Goal: Book appointment/travel/reservation

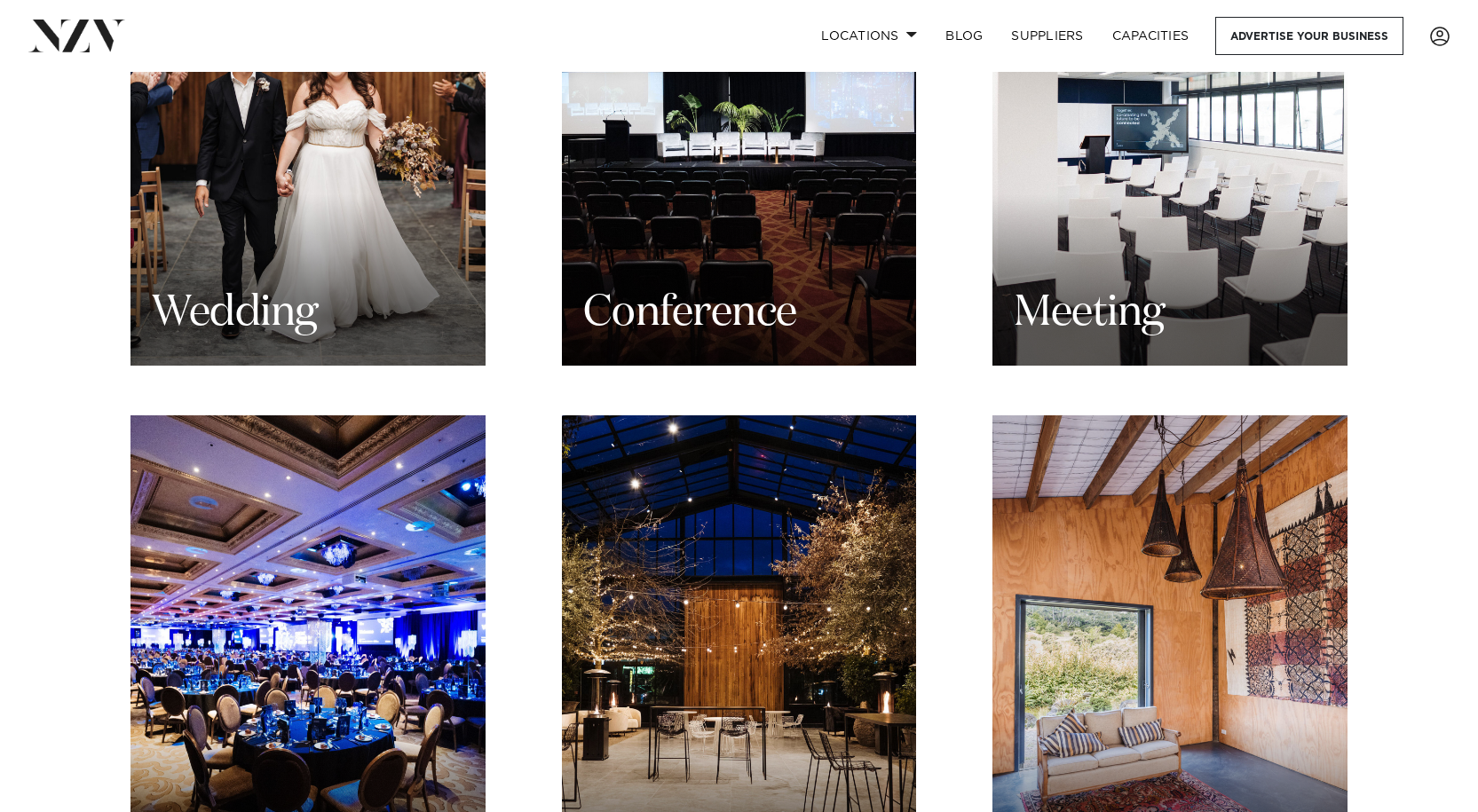
scroll to position [1954, 0]
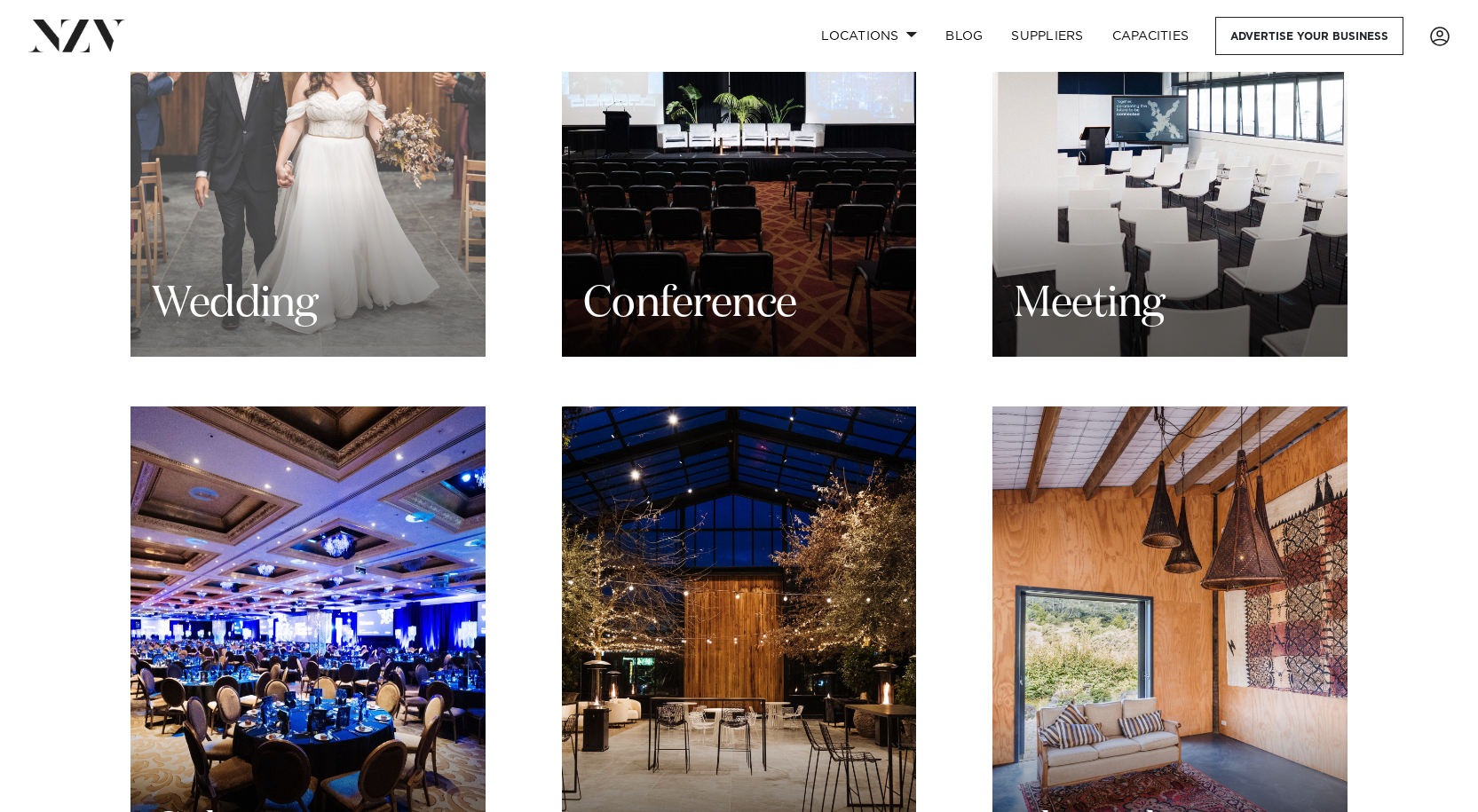
click at [272, 276] on h3 "Wedding" at bounding box center [234, 304] width 166 height 56
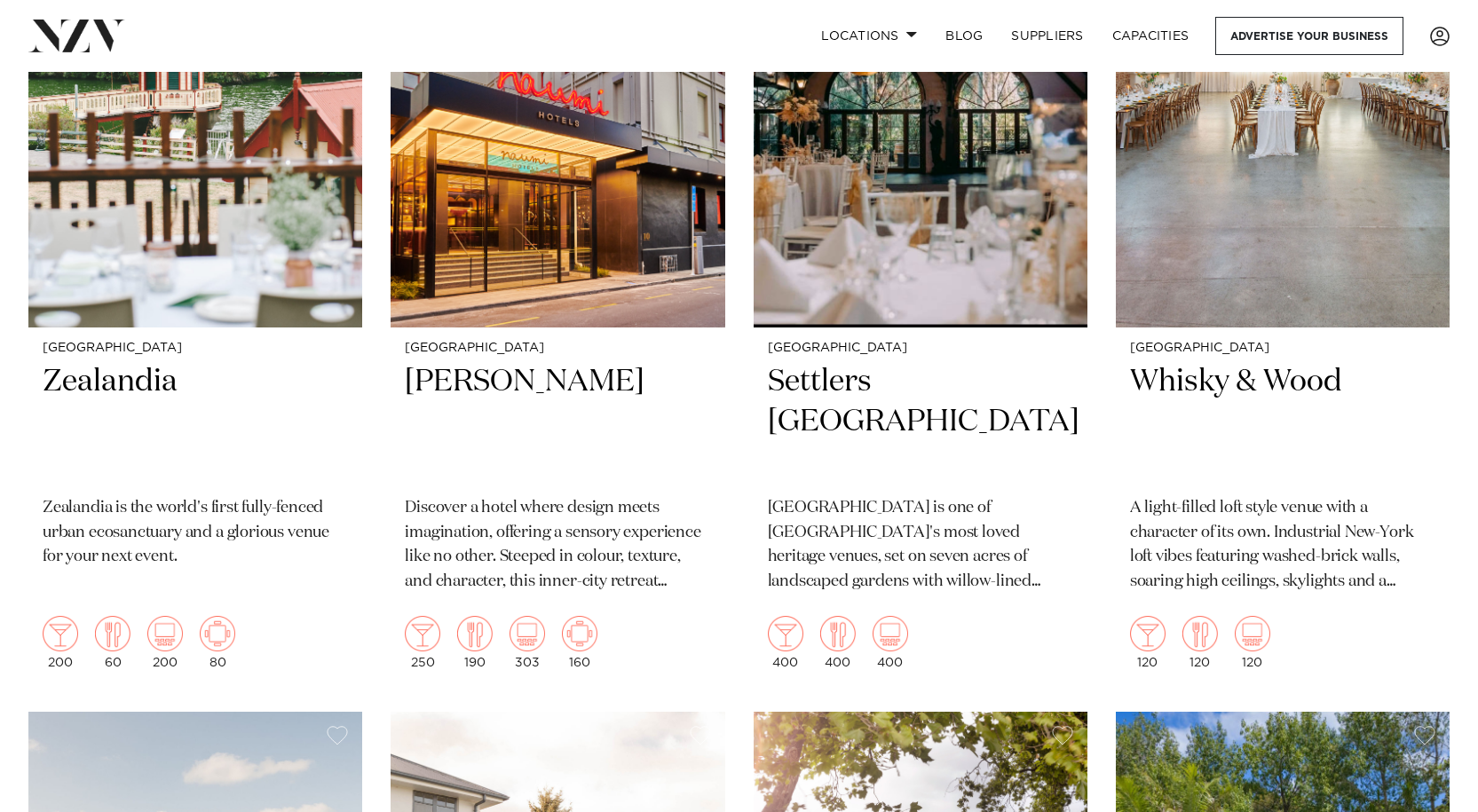
scroll to position [6435, 0]
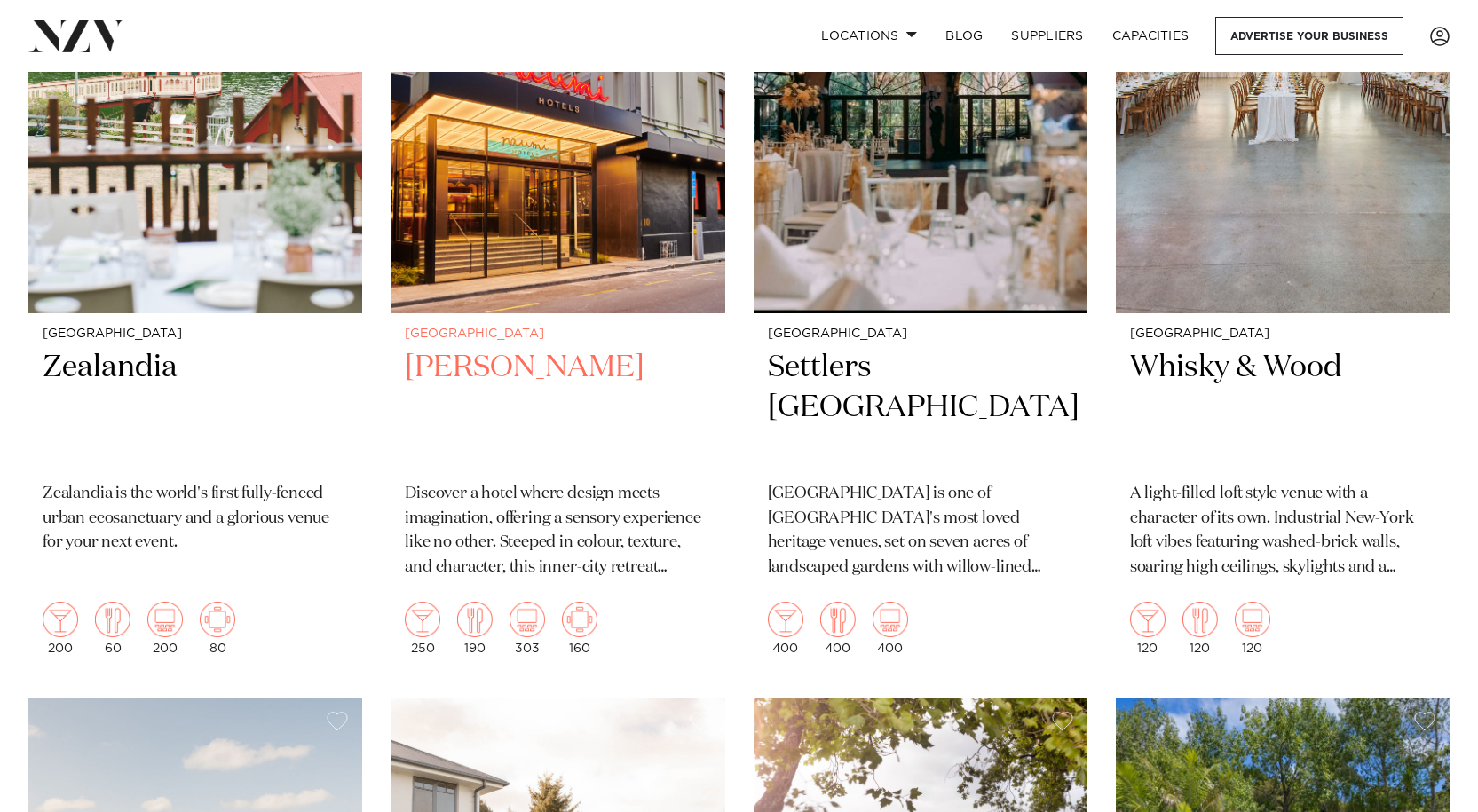
click at [546, 379] on h2 "[PERSON_NAME]" at bounding box center [557, 407] width 305 height 120
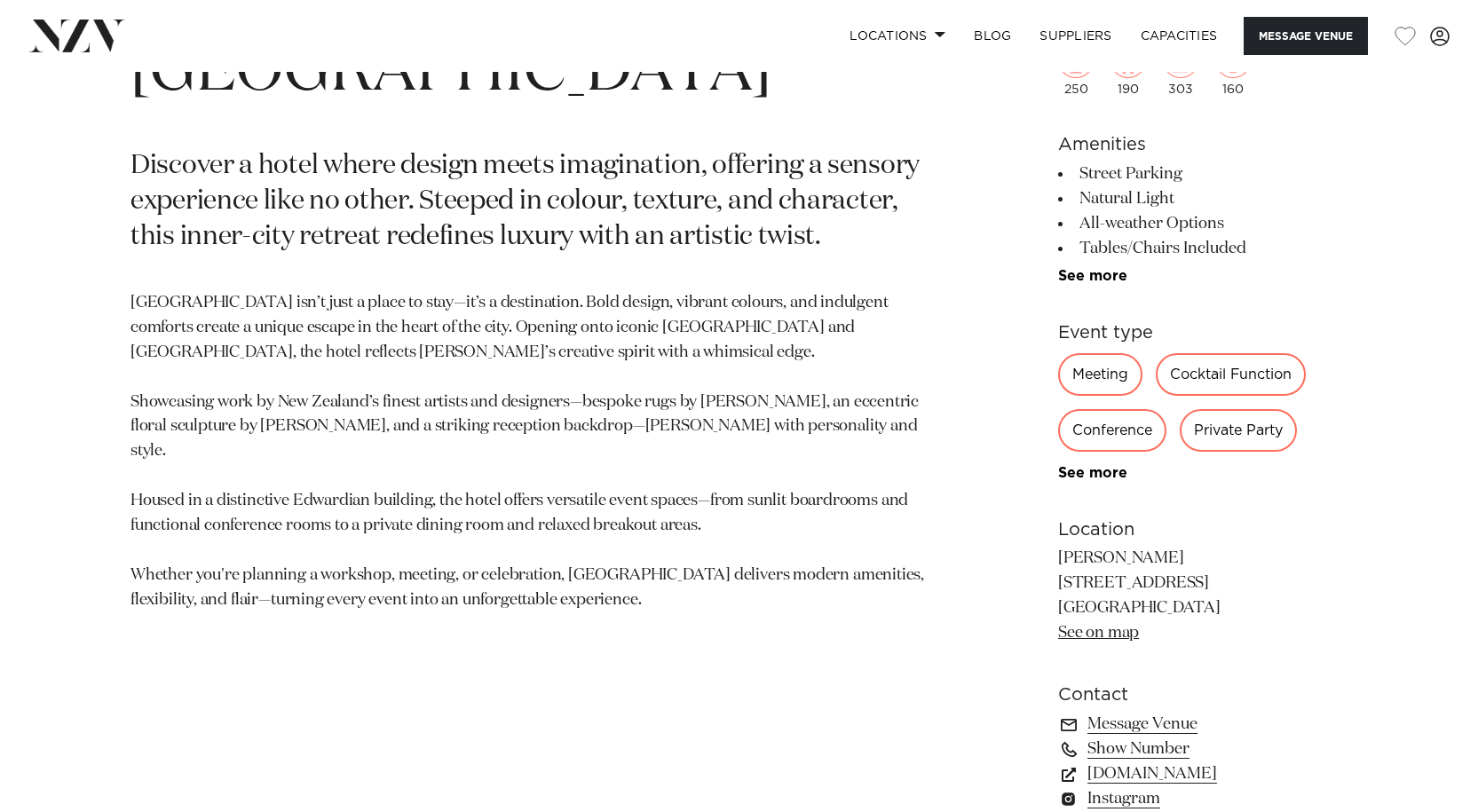
scroll to position [857, 0]
